Goal: Task Accomplishment & Management: Complete application form

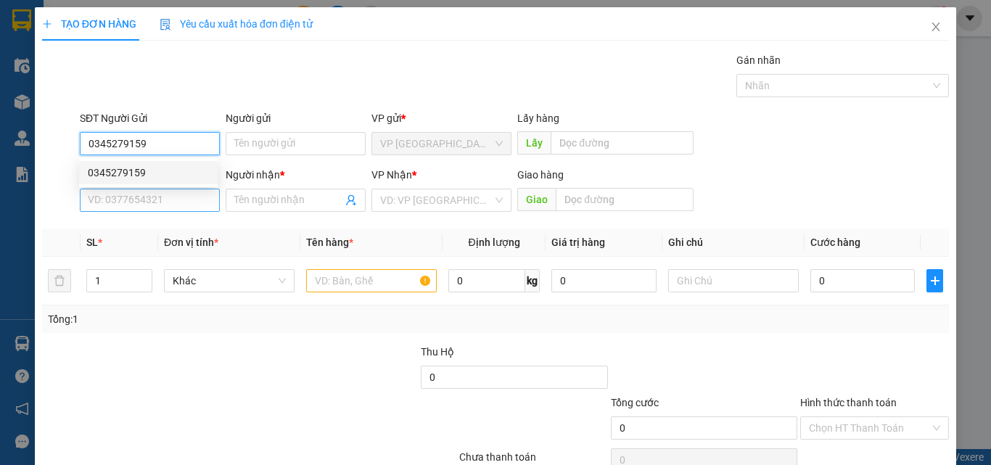
type input "0345279159"
click at [146, 207] on input "SĐT Người Nhận *" at bounding box center [150, 200] width 140 height 23
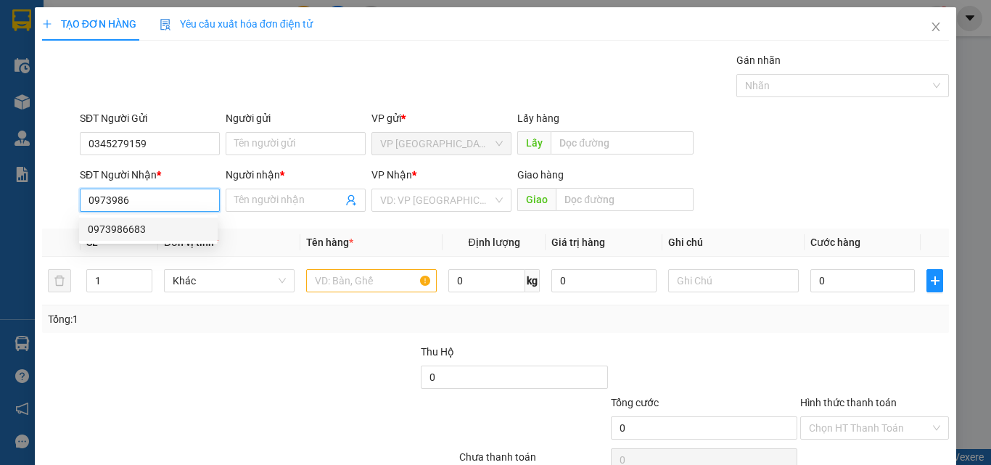
click at [166, 231] on div "0973986683" at bounding box center [148, 229] width 121 height 16
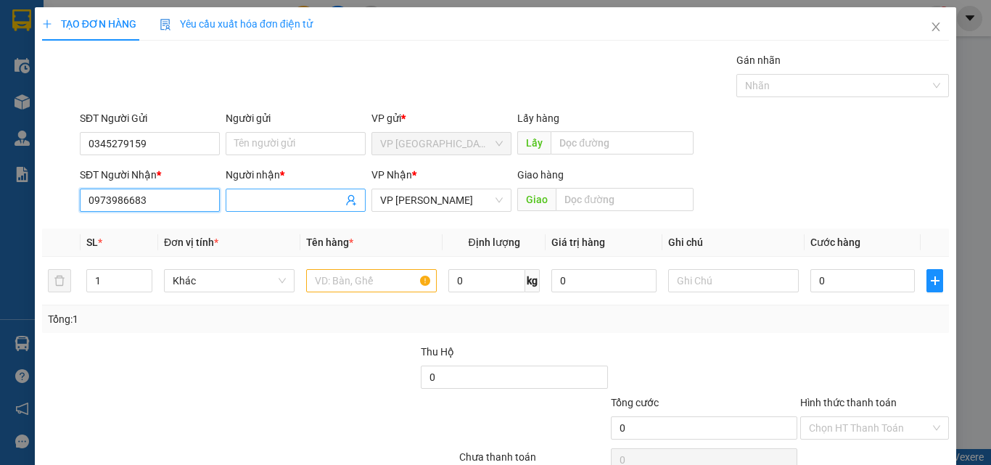
type input "0973986683"
click at [244, 198] on input "Người nhận *" at bounding box center [288, 200] width 108 height 16
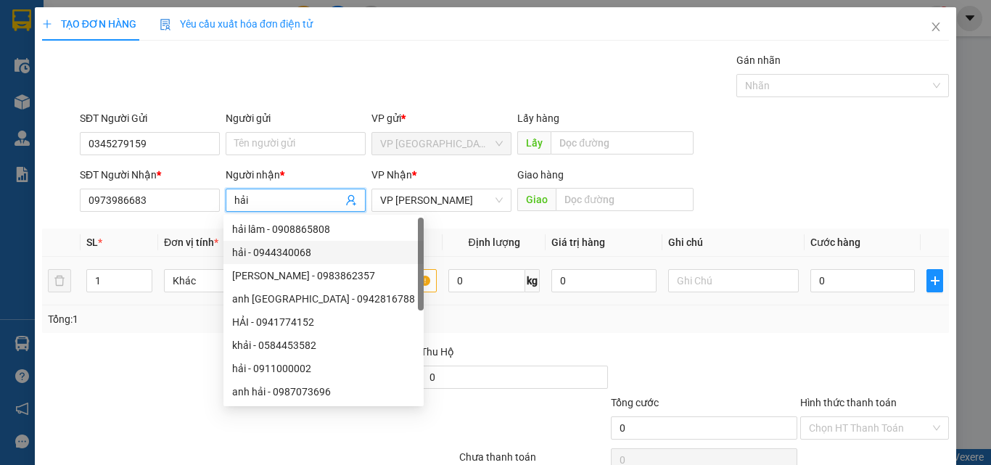
type input "hải"
click at [404, 284] on input "text" at bounding box center [371, 280] width 131 height 23
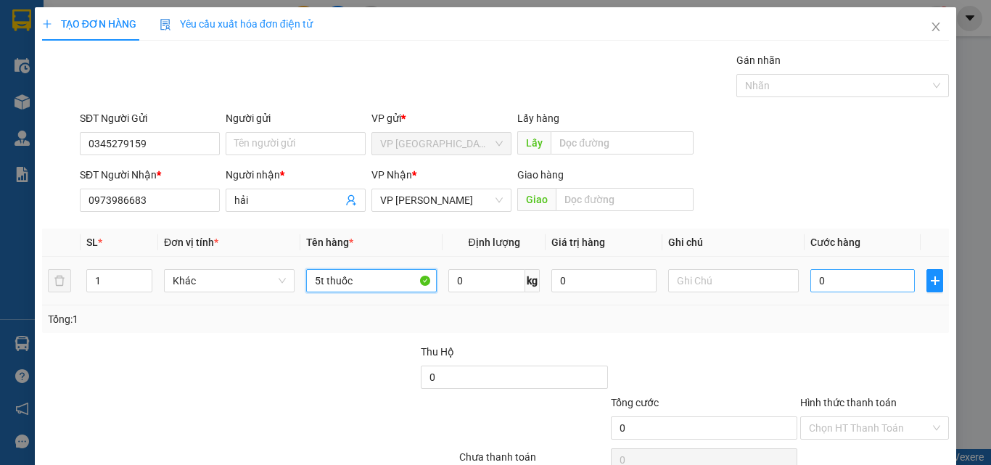
type input "5t thuốc"
click at [869, 282] on input "0" at bounding box center [862, 280] width 104 height 23
type input "1"
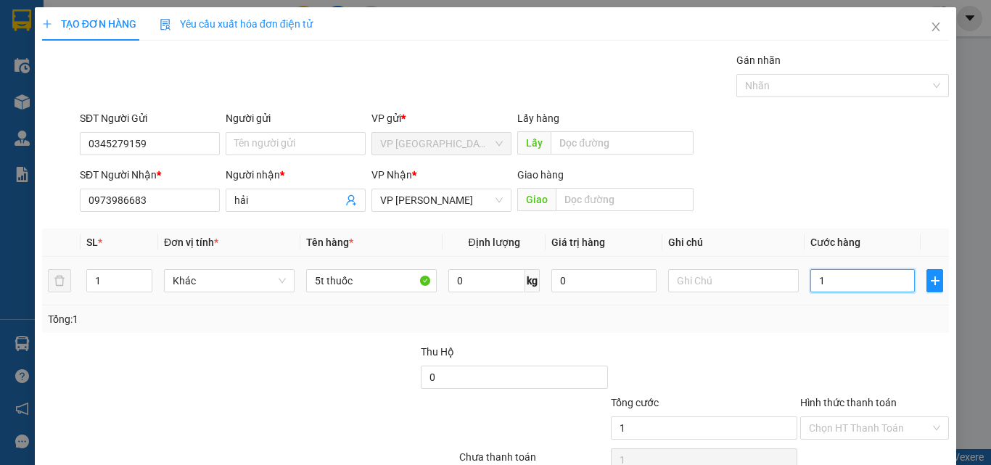
type input "15"
type input "150"
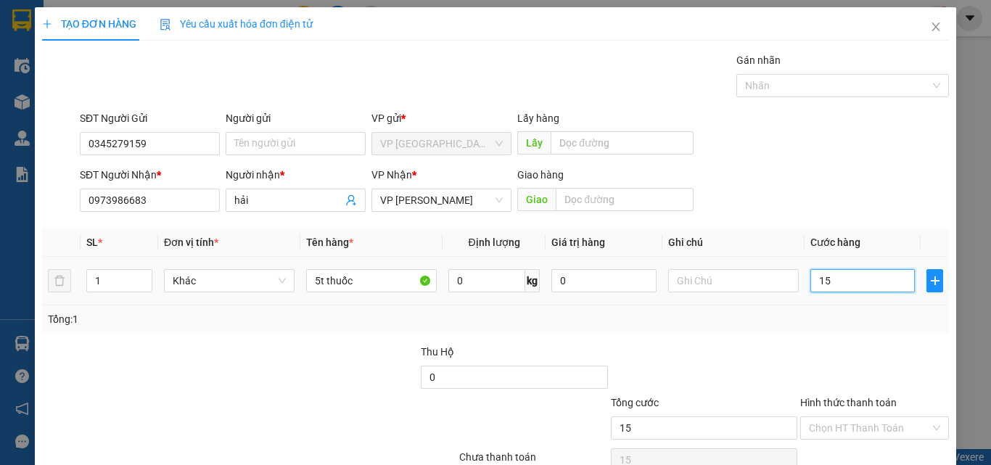
type input "150"
type input "1.500"
type input "15.000"
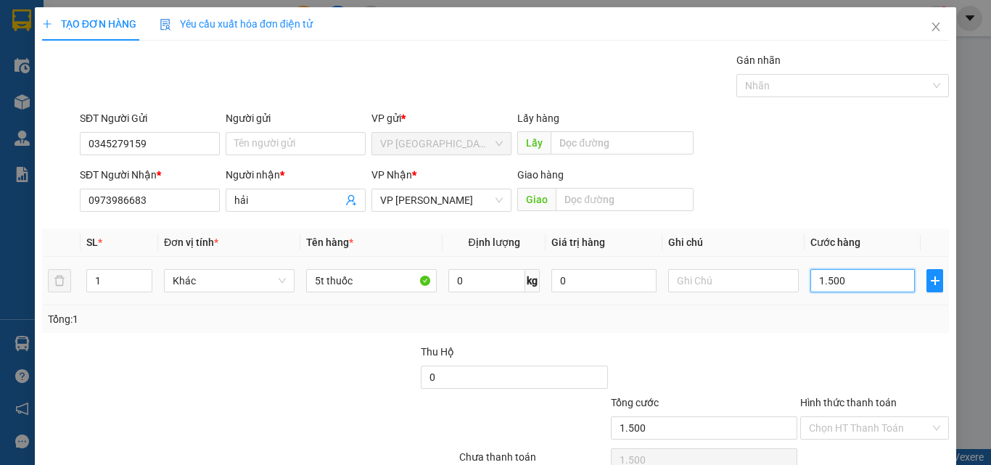
type input "15.000"
type input "150.000"
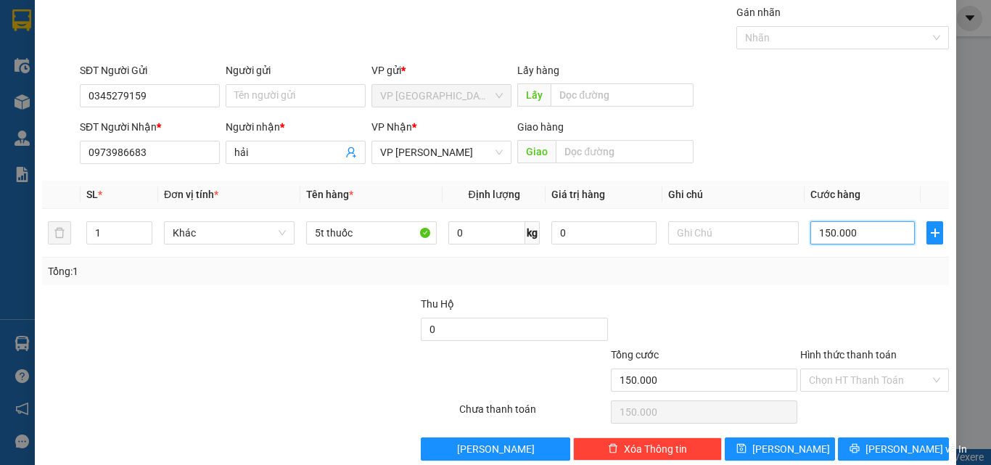
scroll to position [72, 0]
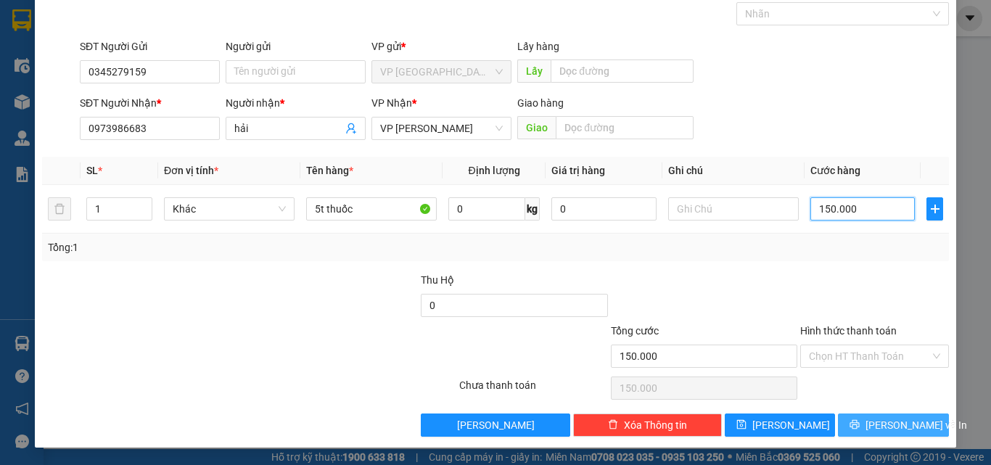
type input "150.000"
click at [901, 416] on button "[PERSON_NAME] và In" at bounding box center [893, 424] width 111 height 23
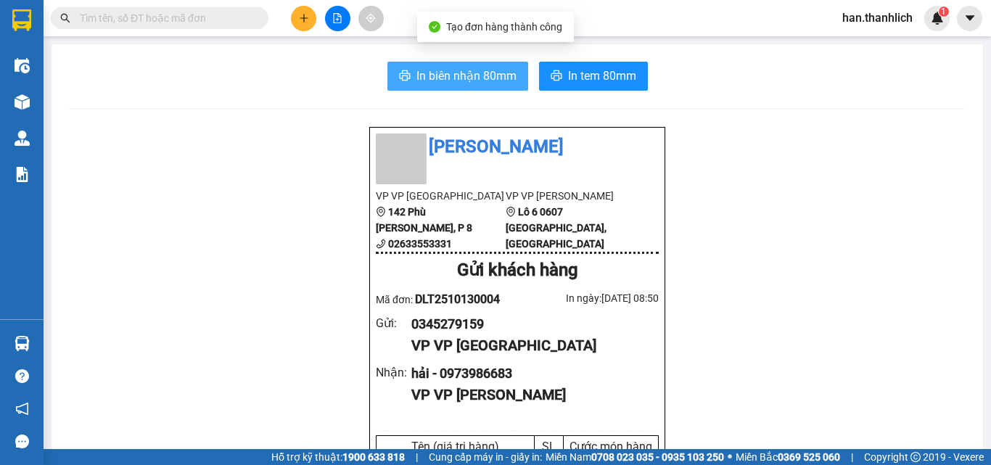
click at [476, 85] on span "In biên nhận 80mm" at bounding box center [466, 76] width 100 height 18
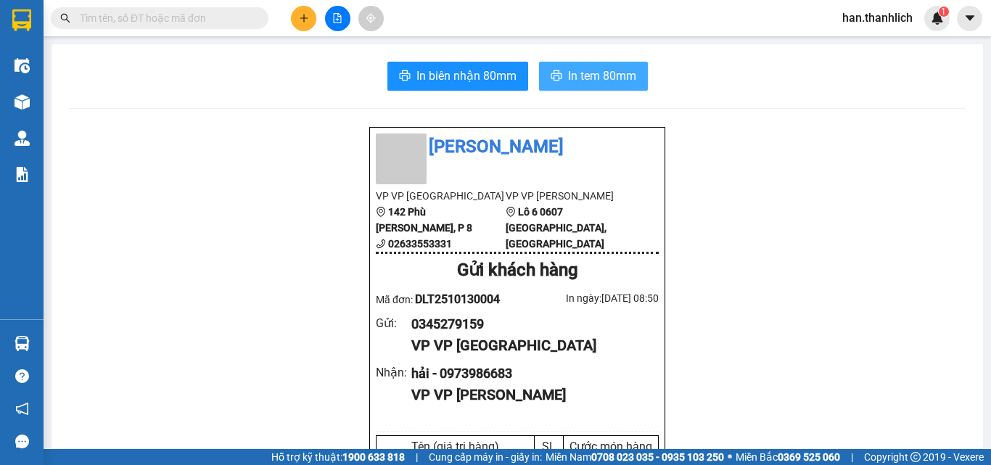
click at [591, 86] on button "In tem 80mm" at bounding box center [593, 76] width 109 height 29
click at [579, 80] on span "In tem 80mm" at bounding box center [602, 76] width 68 height 18
